Goal: Task Accomplishment & Management: Use online tool/utility

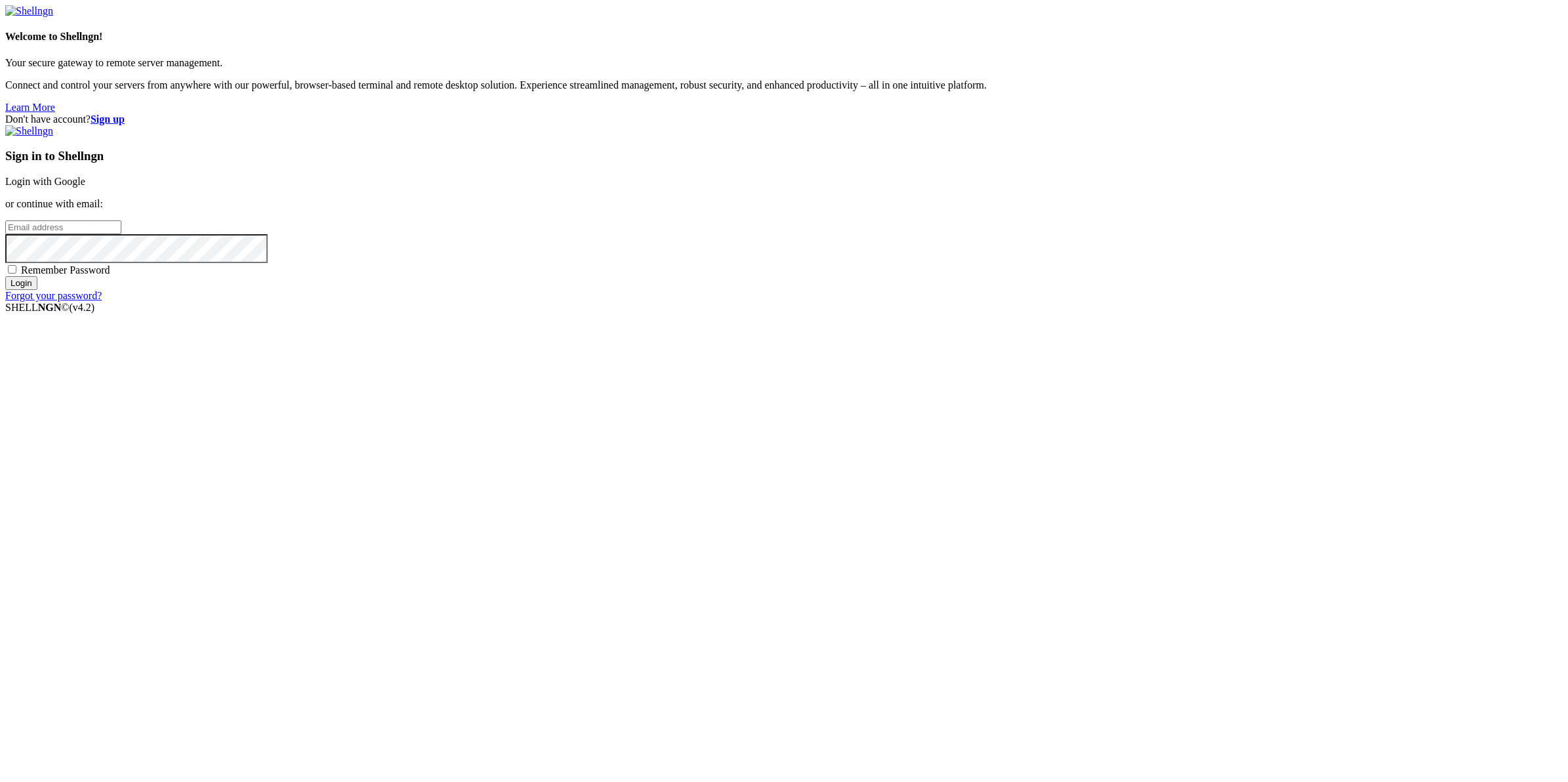
click at [122, 234] on input "email" at bounding box center [63, 227] width 116 height 14
click at [122, 234] on input "archibaldzimonyi" at bounding box center [63, 227] width 116 height 14
type input "[EMAIL_ADDRESS][DOMAIN_NAME]"
click at [5, 276] on input "Login" at bounding box center [22, 283] width 33 height 14
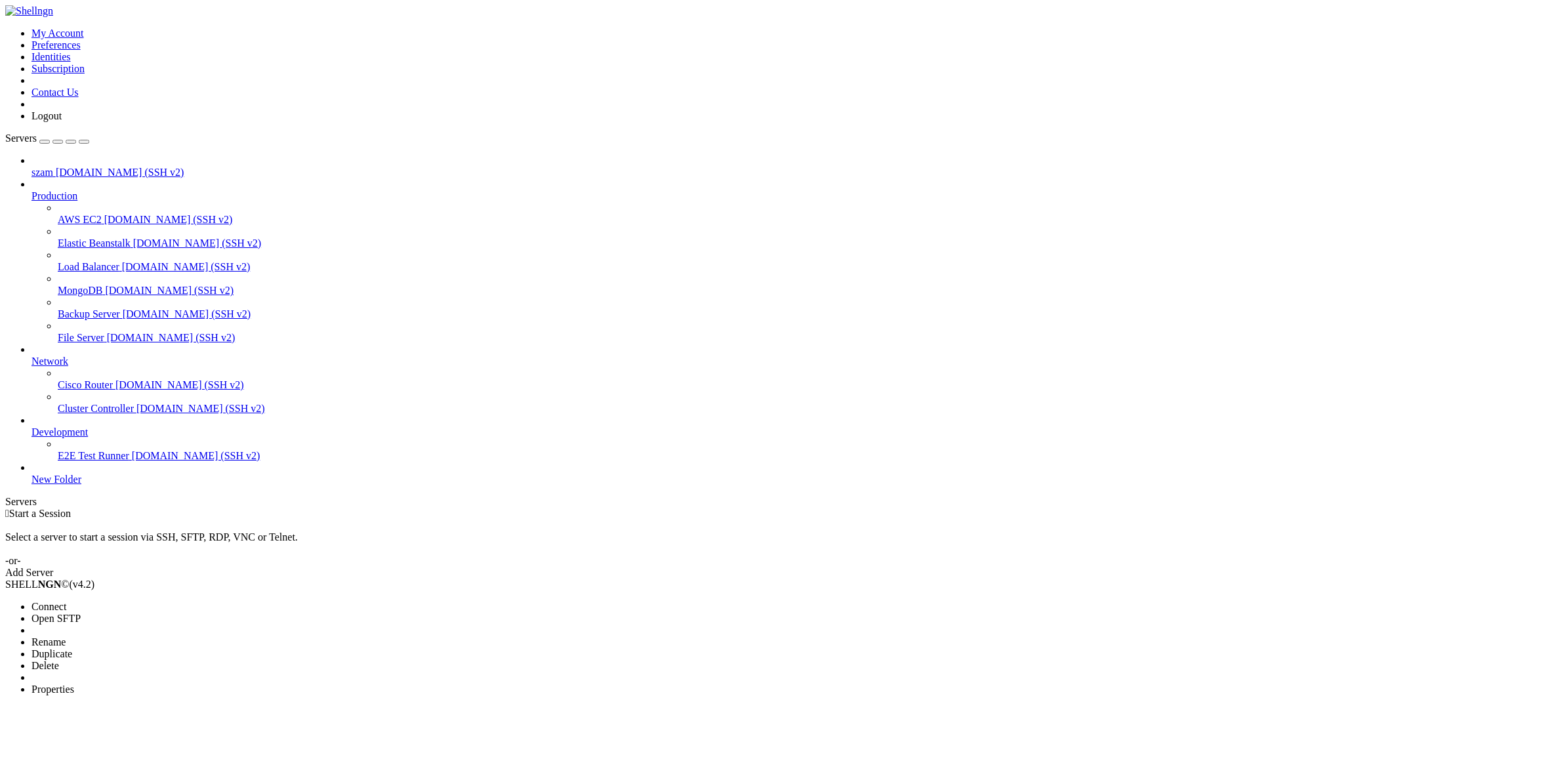
click at [129, 601] on li "Connect" at bounding box center [91, 606] width 119 height 12
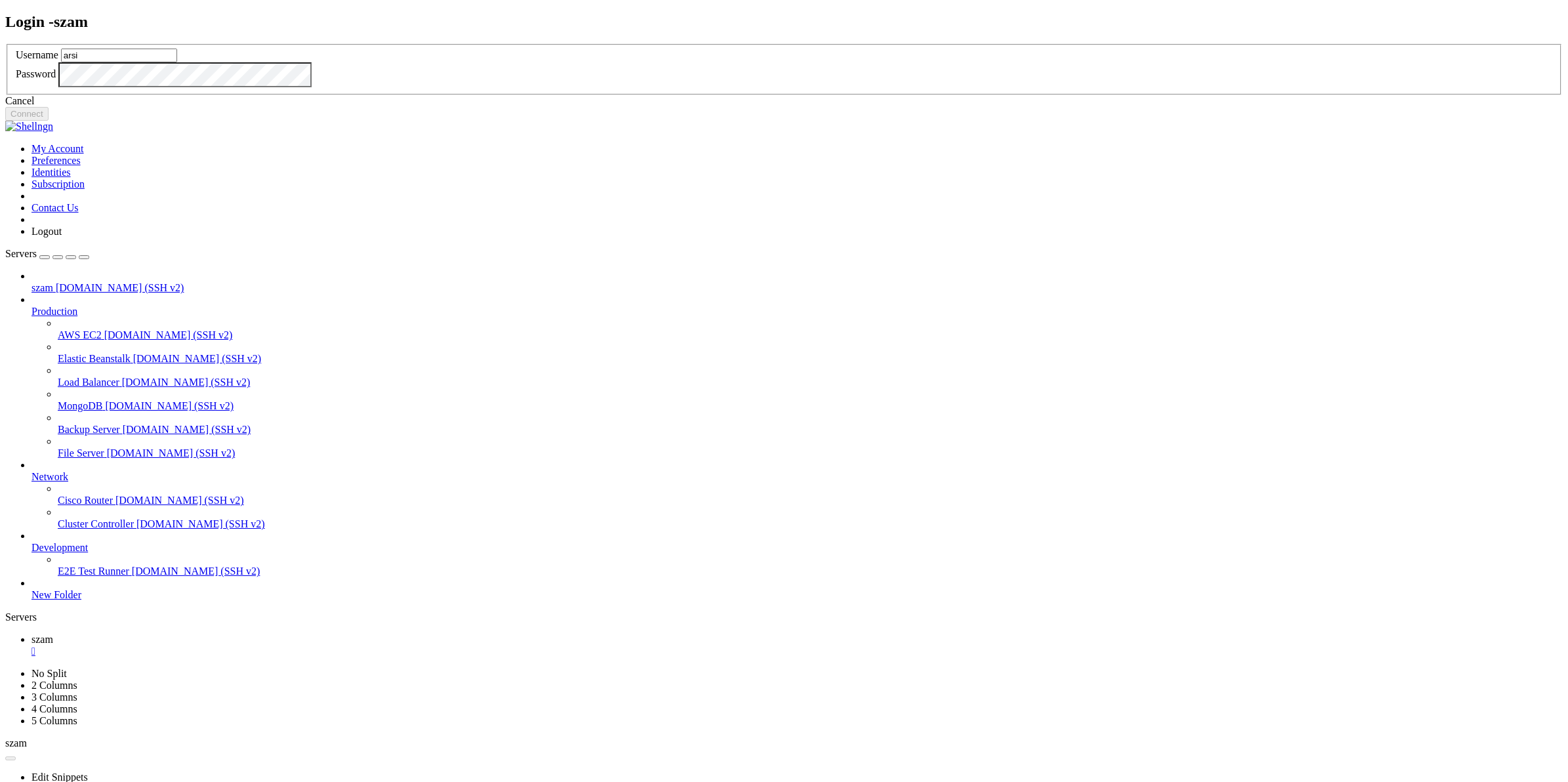
type input "arsi"
click button "Connect" at bounding box center [27, 114] width 43 height 14
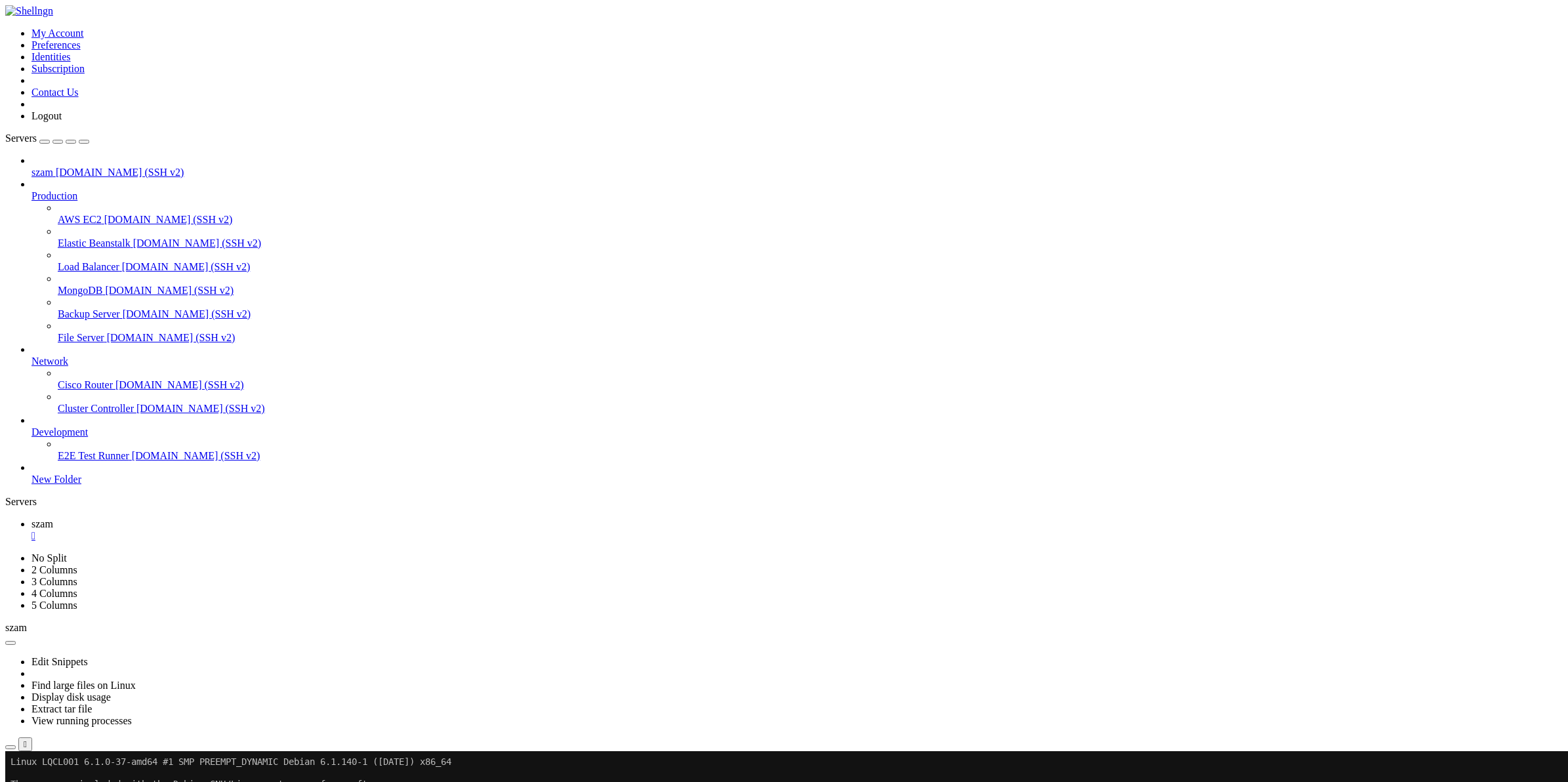
scroll to position [312, 0]
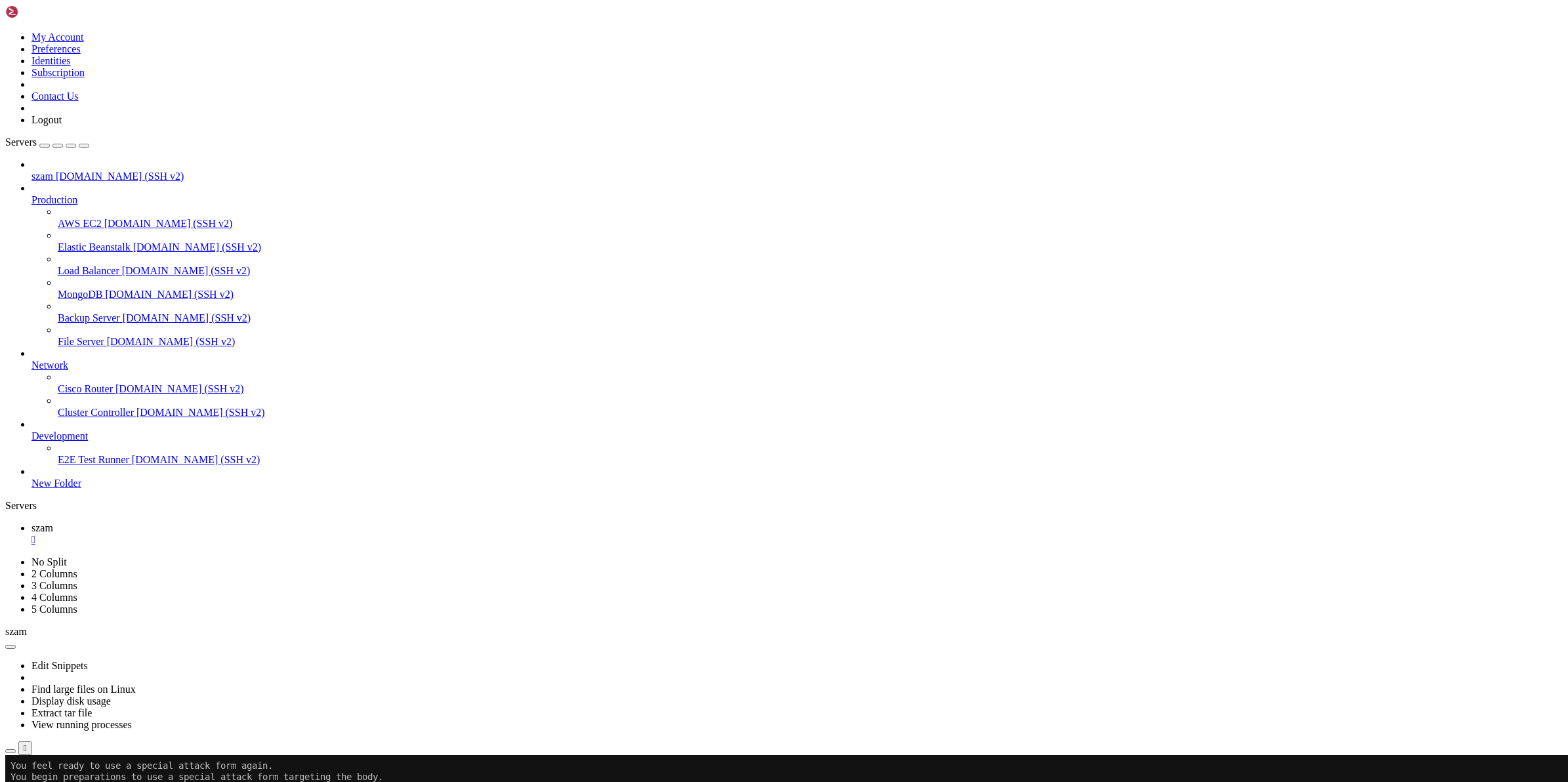
scroll to position [312, 0]
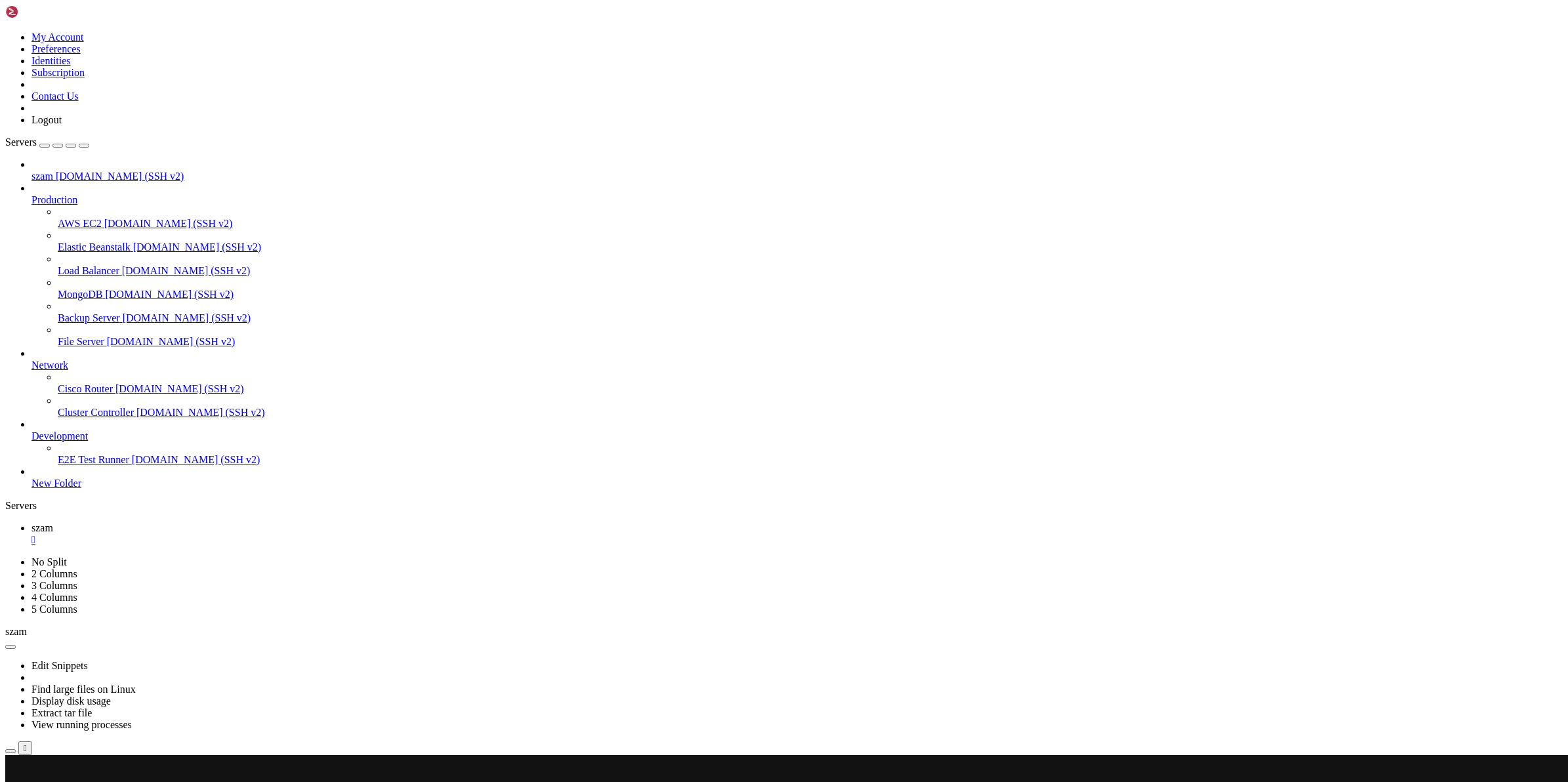
scroll to position [292, 0]
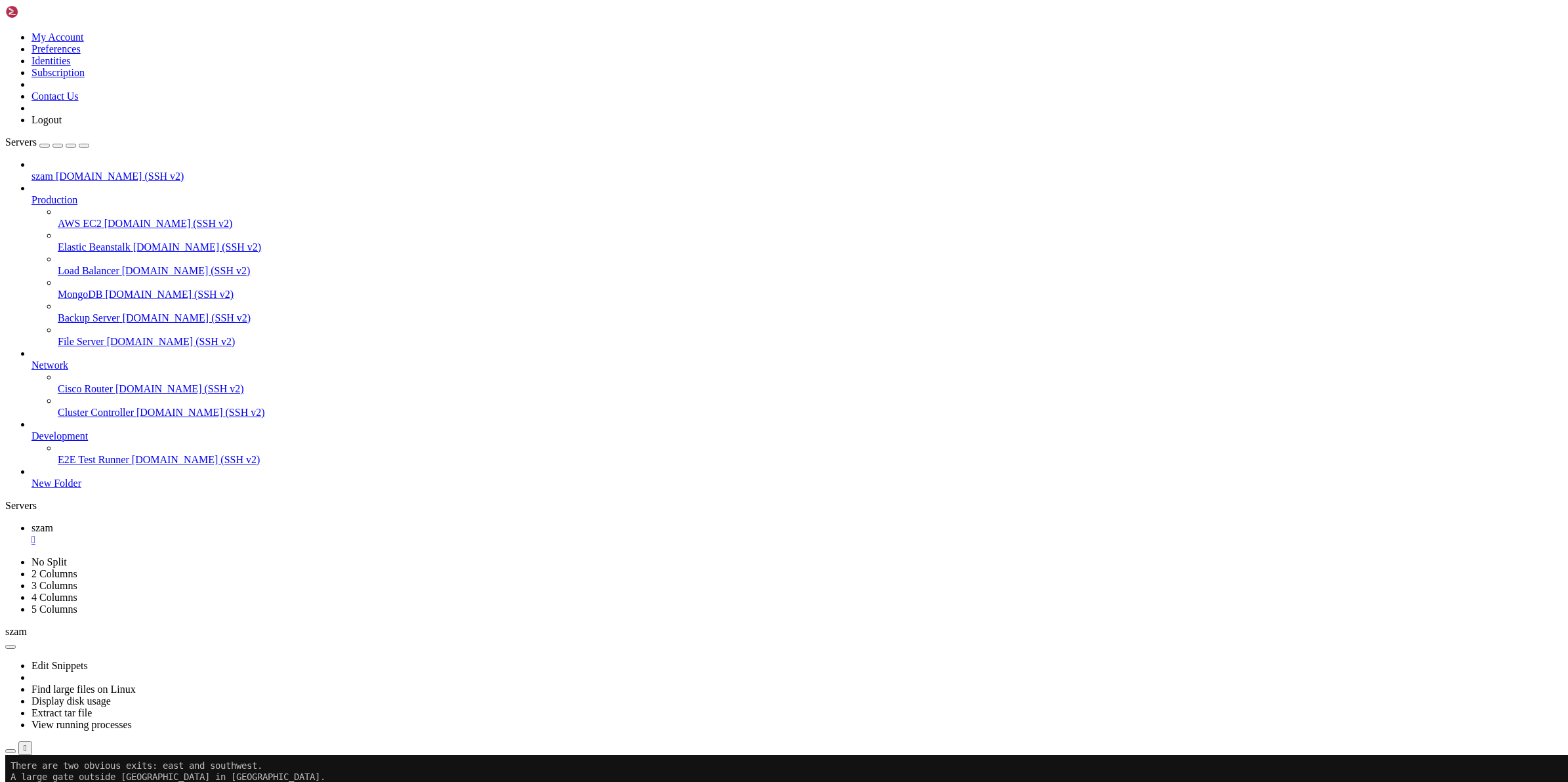
scroll to position [13, 2]
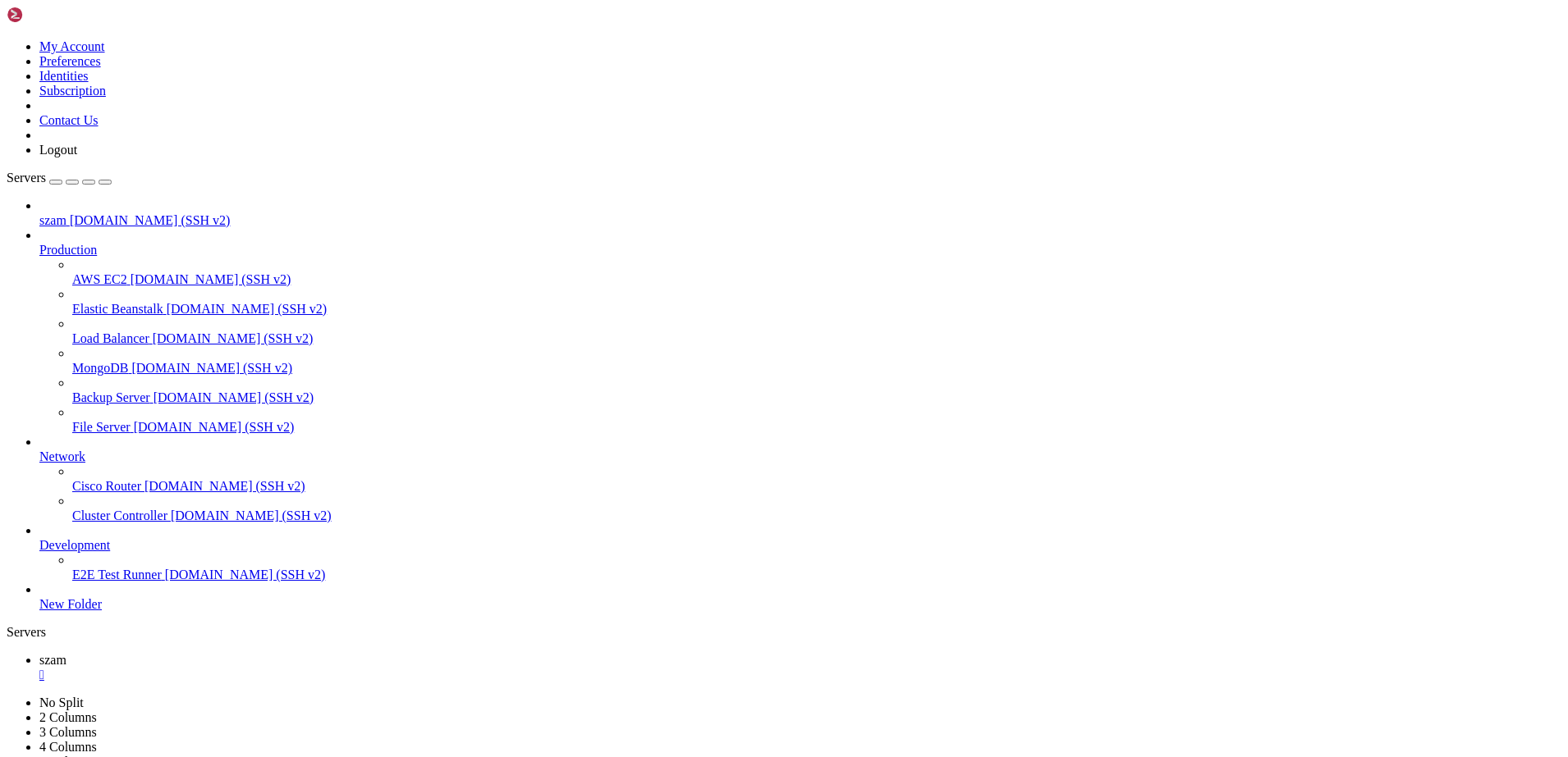
scroll to position [837, 0]
